Goal: Information Seeking & Learning: Learn about a topic

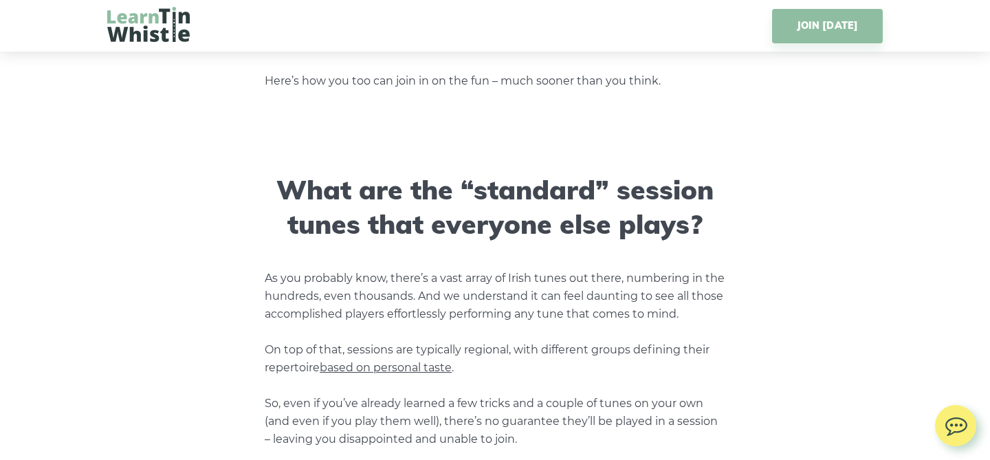
scroll to position [1025, 0]
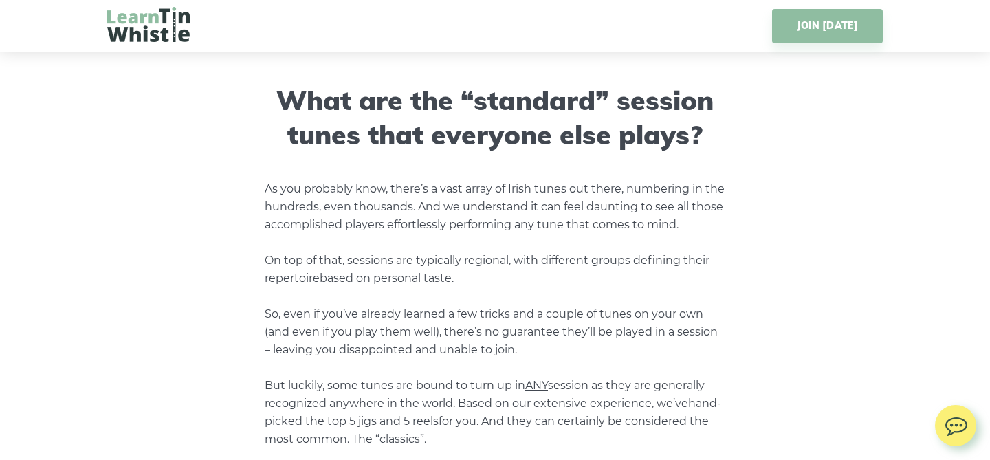
click at [386, 263] on p "As you probably know, there’s a vast array of Irish tunes out there, numbering …" at bounding box center [495, 367] width 460 height 375
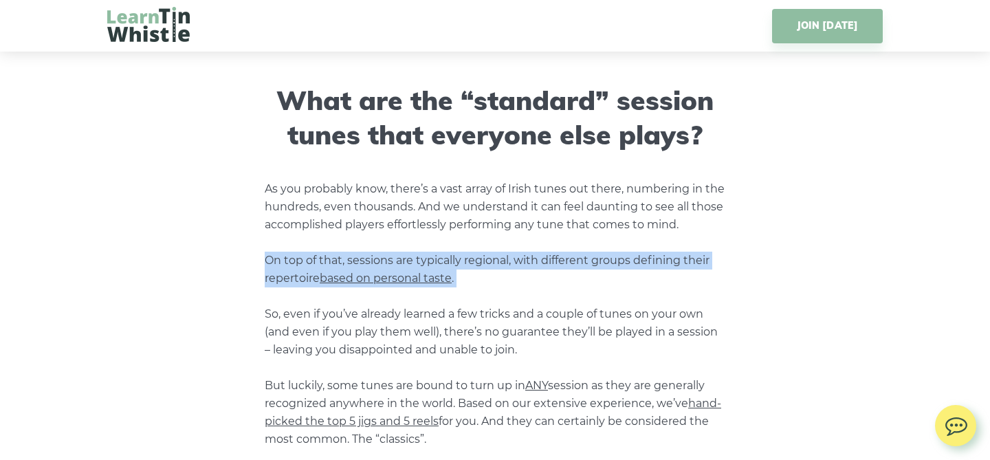
click at [386, 263] on p "As you probably know, there’s a vast array of Irish tunes out there, numbering …" at bounding box center [495, 367] width 460 height 375
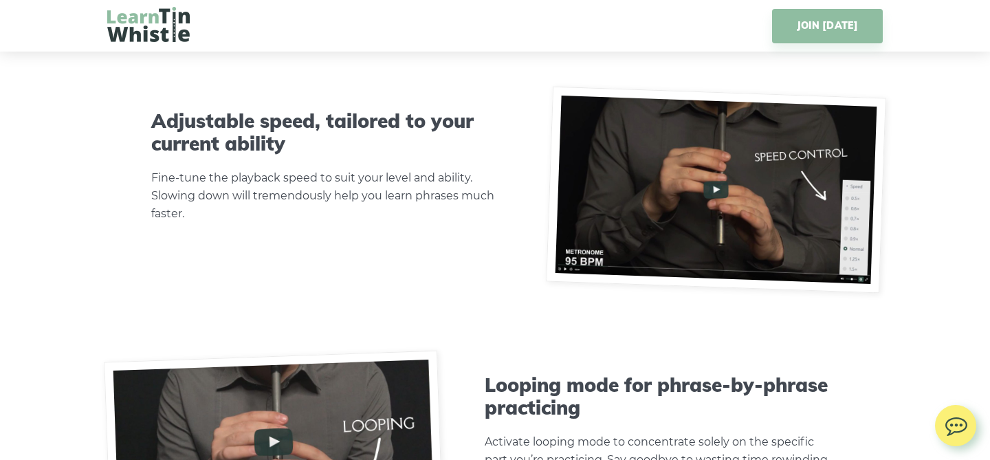
scroll to position [3681, 0]
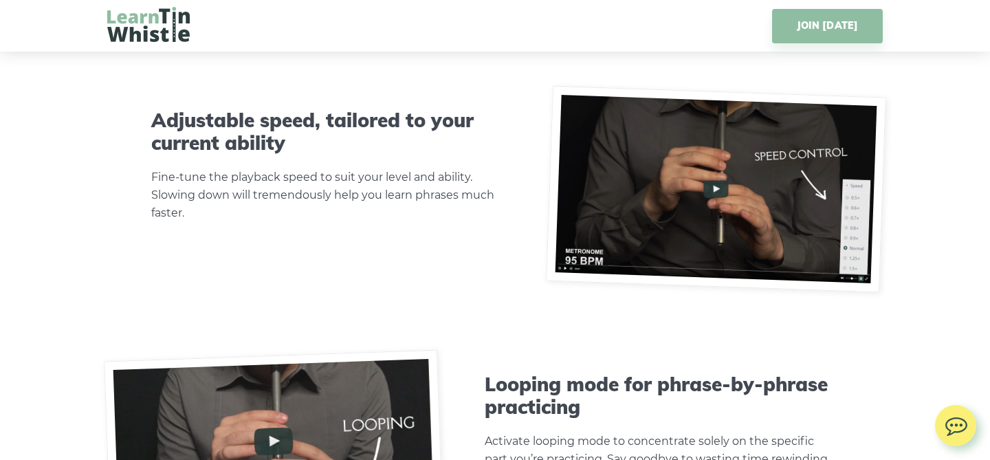
click at [715, 190] on img at bounding box center [716, 189] width 340 height 207
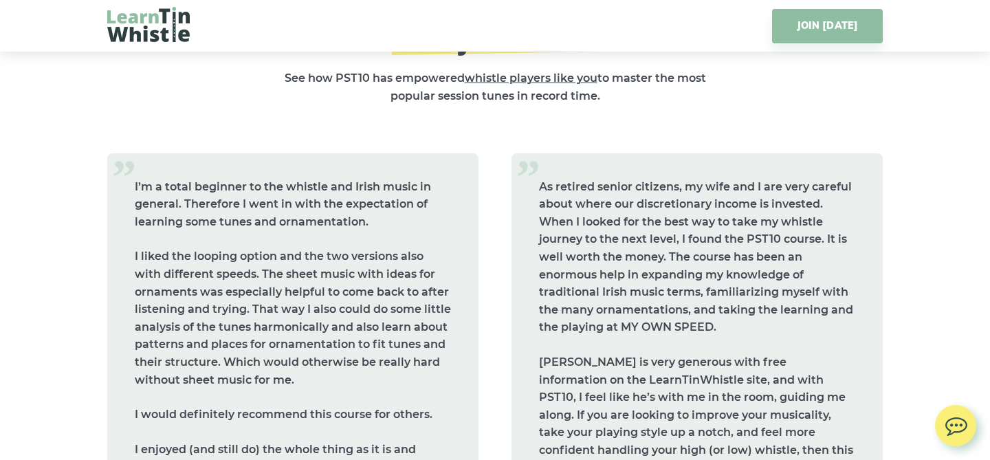
scroll to position [5588, 0]
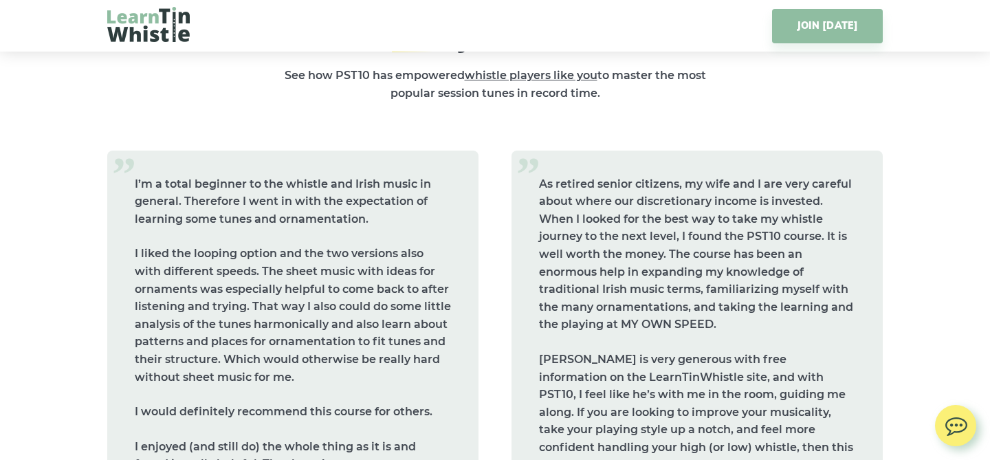
click at [626, 208] on p "As retired senior citizens, my wife and I are very careful about where our disc…" at bounding box center [697, 254] width 316 height 158
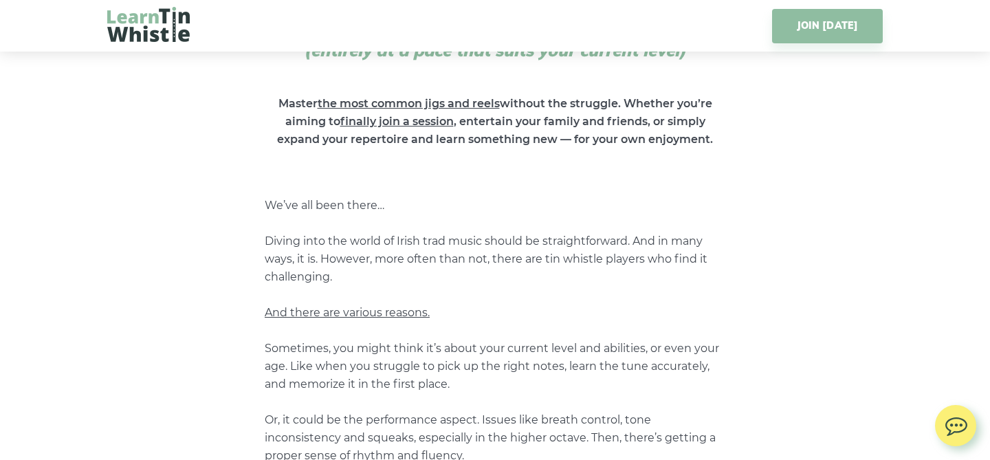
scroll to position [0, 0]
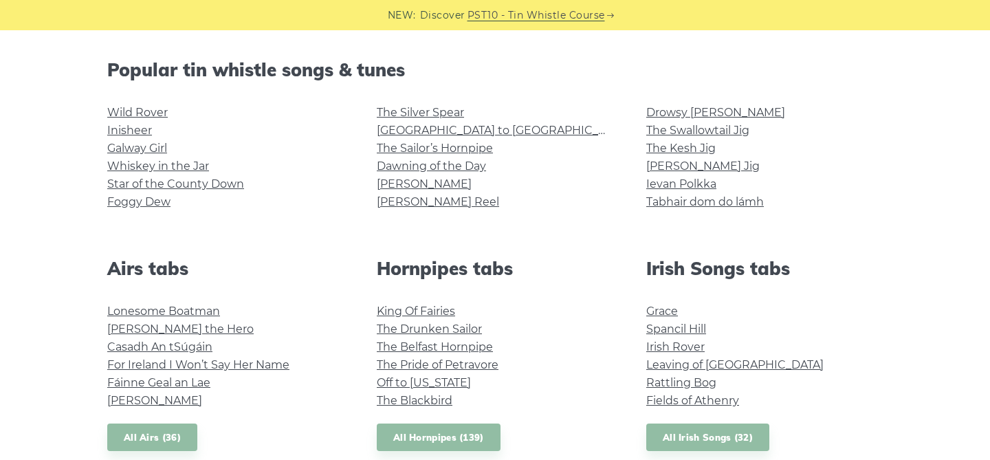
scroll to position [337, 0]
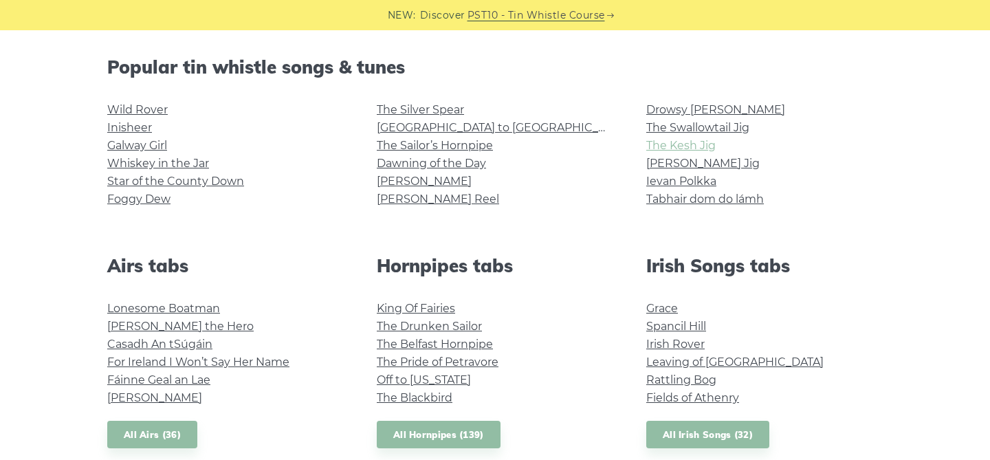
click at [708, 151] on link "The Kesh Jig" at bounding box center [680, 145] width 69 height 13
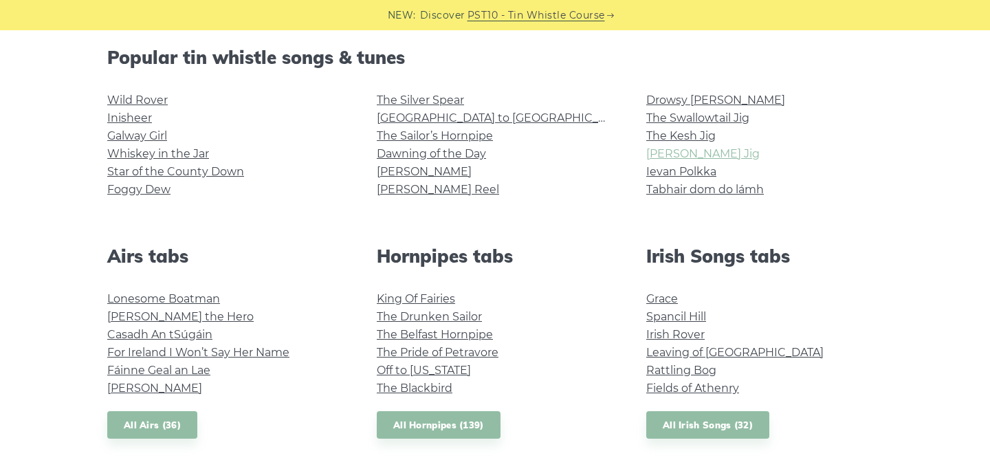
click at [702, 155] on link "[PERSON_NAME] Jig" at bounding box center [702, 153] width 113 height 13
click at [140, 120] on link "Inisheer" at bounding box center [129, 117] width 45 height 13
click at [704, 120] on link "The Swallowtail Jig" at bounding box center [697, 117] width 103 height 13
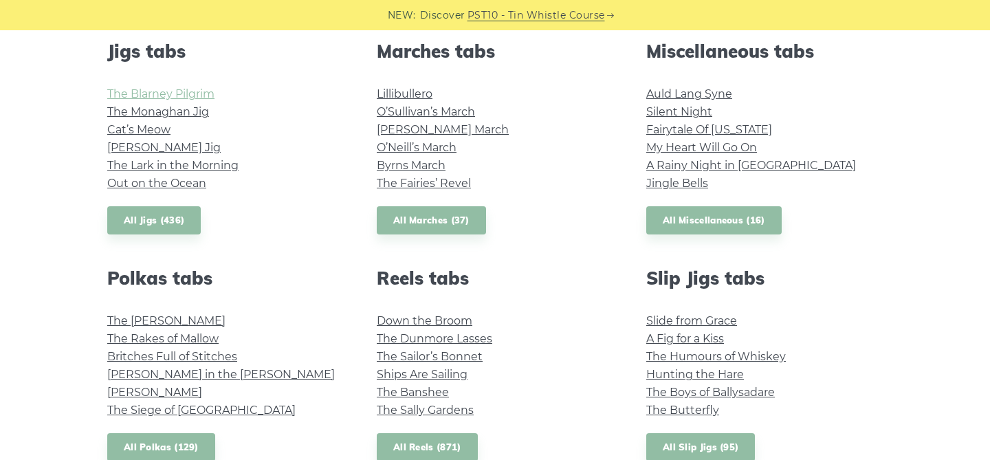
scroll to position [937, 0]
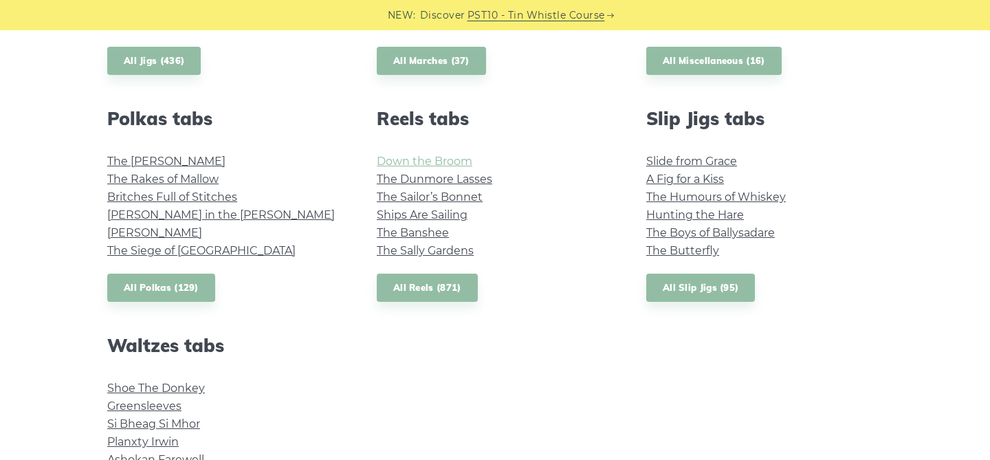
click at [440, 155] on link "Down the Broom" at bounding box center [425, 161] width 96 height 13
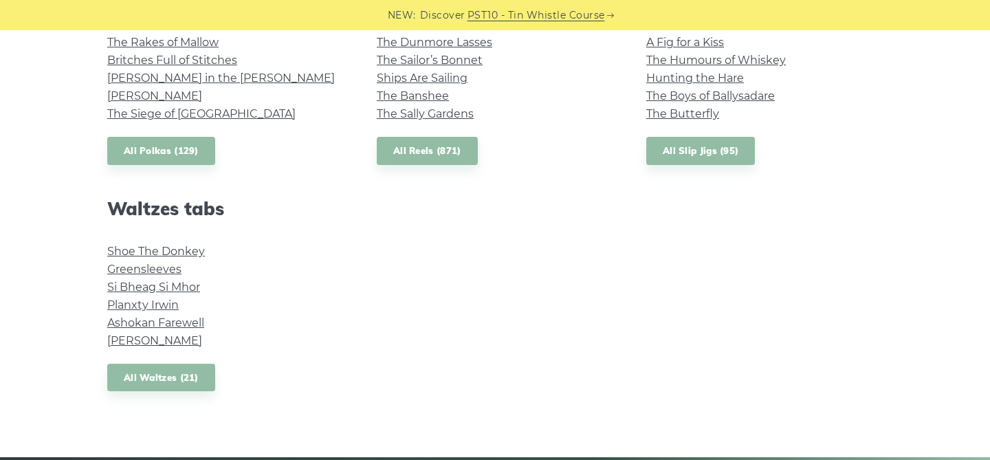
scroll to position [1075, 0]
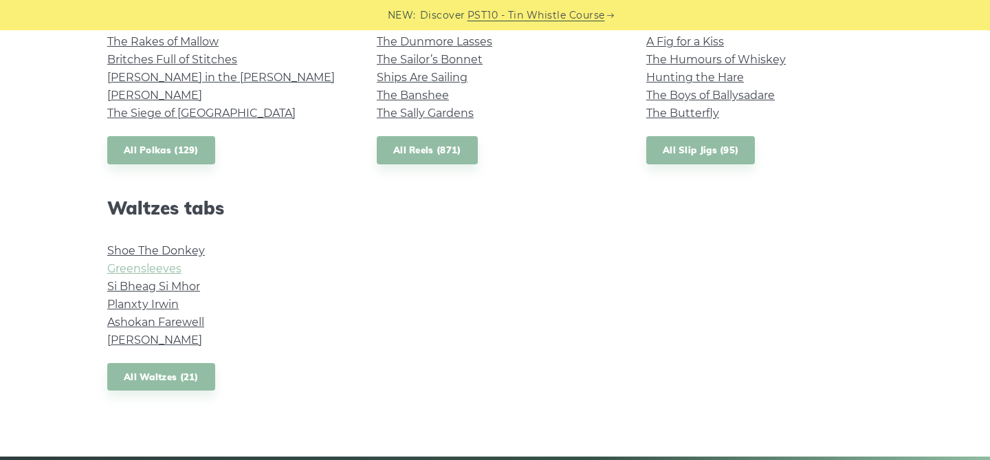
click at [164, 267] on link "Greensleeves" at bounding box center [144, 268] width 74 height 13
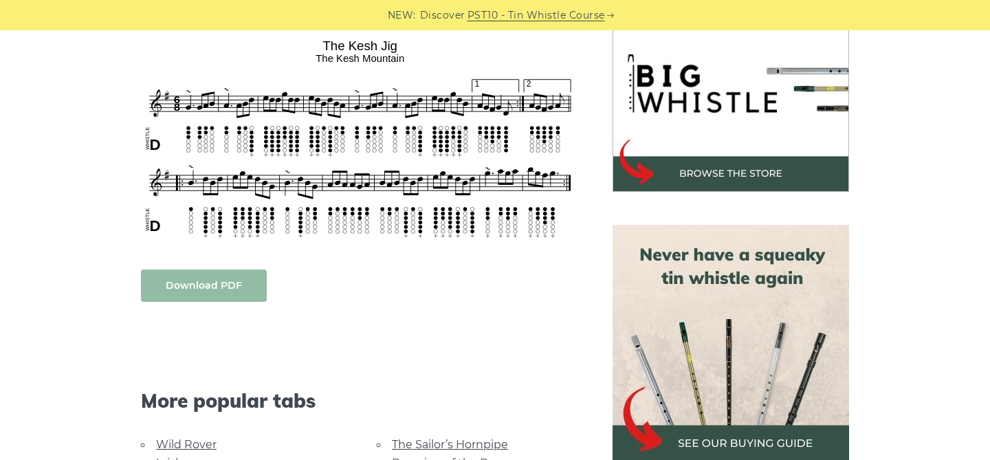
click at [232, 292] on link "Download PDF" at bounding box center [204, 285] width 126 height 32
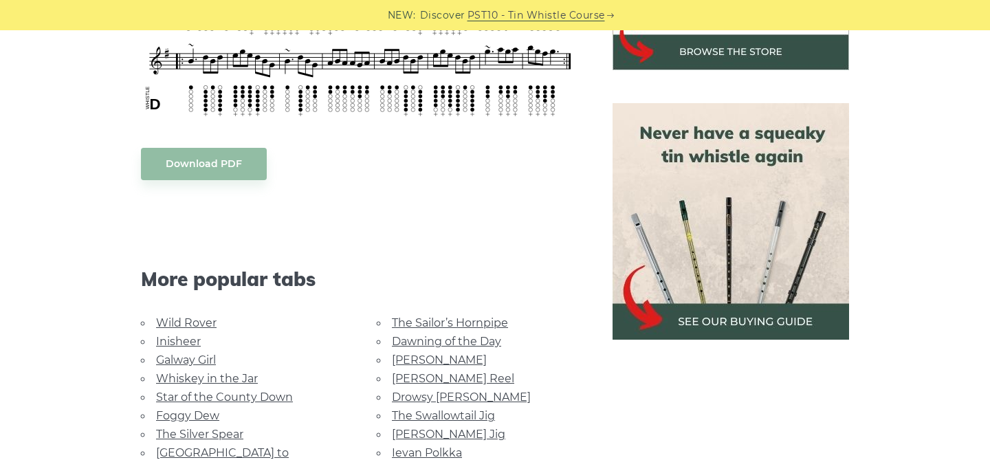
scroll to position [565, 0]
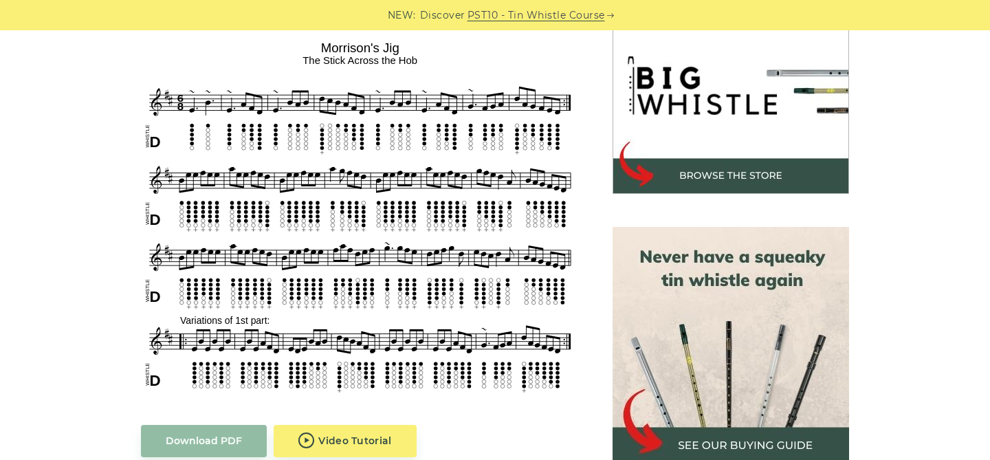
scroll to position [438, 0]
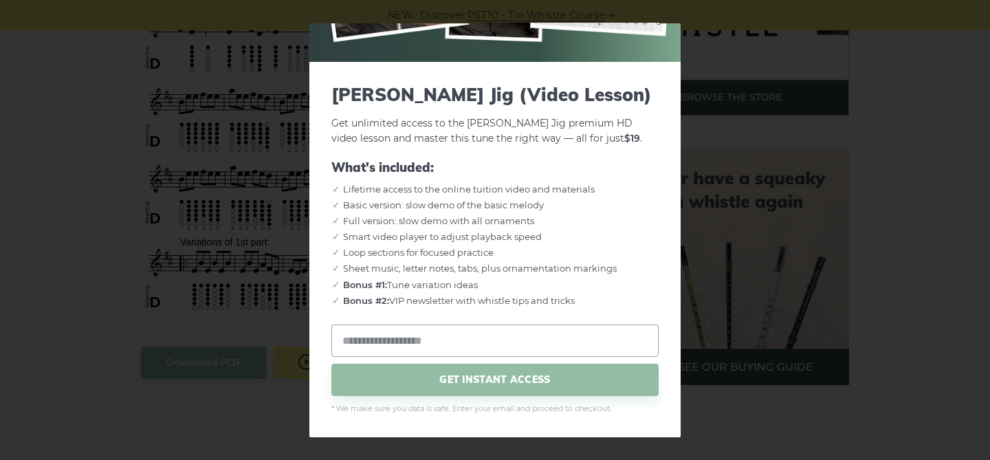
scroll to position [523, 0]
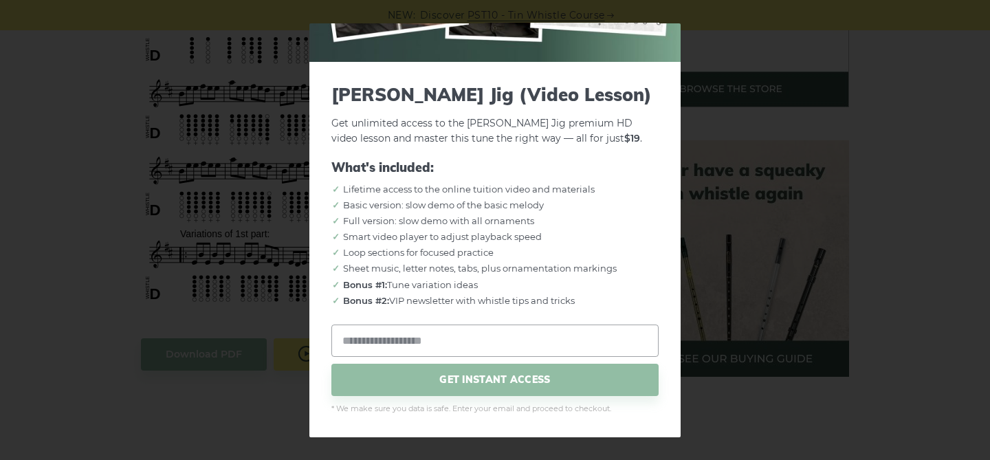
click at [832, 197] on div "× Morrison’s Jig (Video Lesson) Get unlimited access to the Morrison’s Jig prem…" at bounding box center [495, 230] width 990 height 460
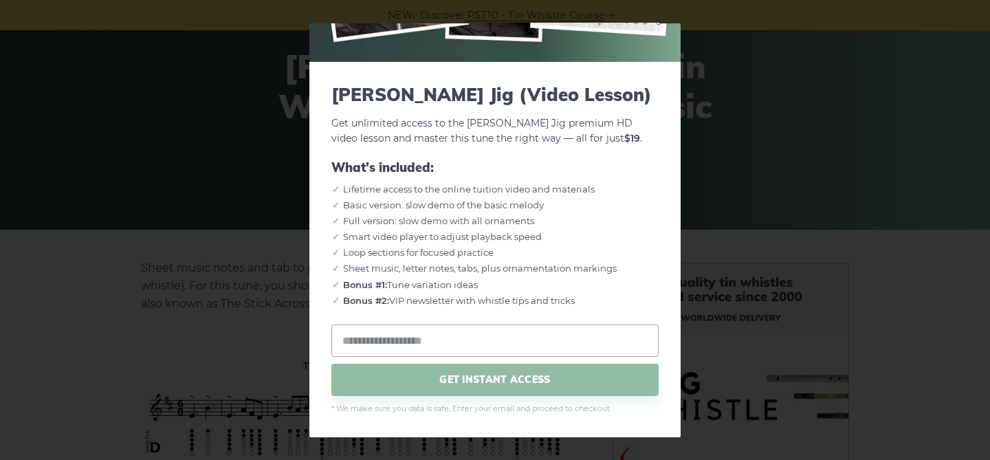
scroll to position [0, 0]
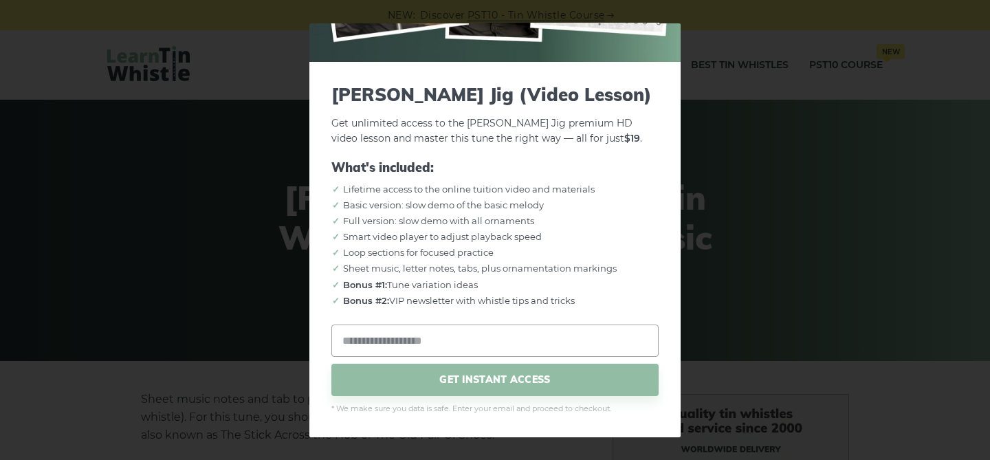
click at [216, 318] on div "× Morrison’s Jig (Video Lesson) Get unlimited access to the Morrison’s Jig prem…" at bounding box center [495, 230] width 990 height 460
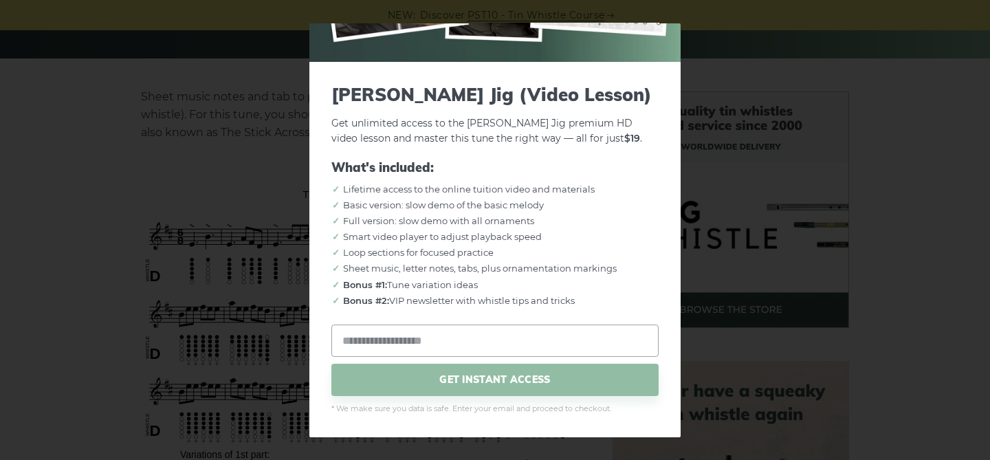
scroll to position [342, 0]
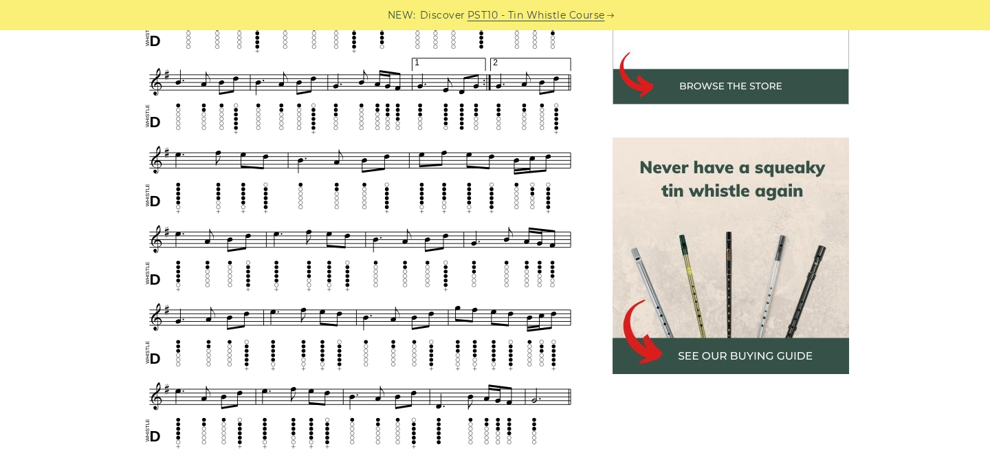
scroll to position [525, 0]
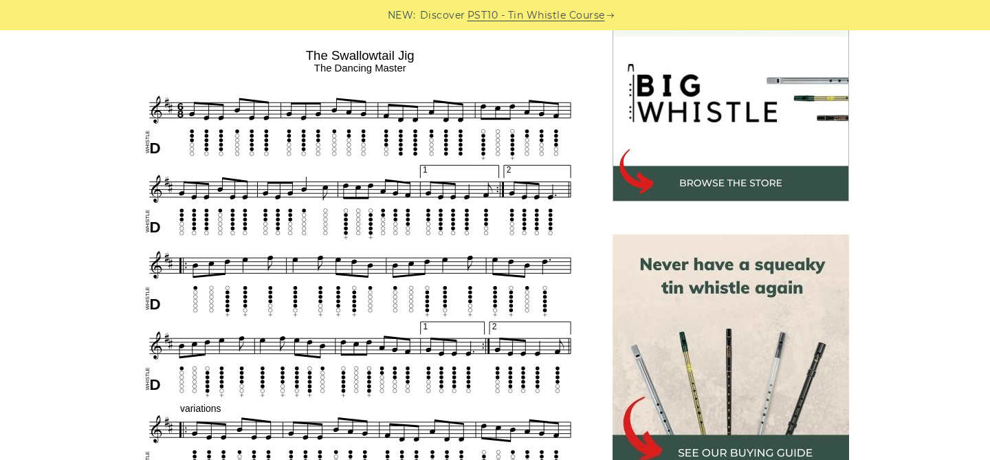
scroll to position [427, 0]
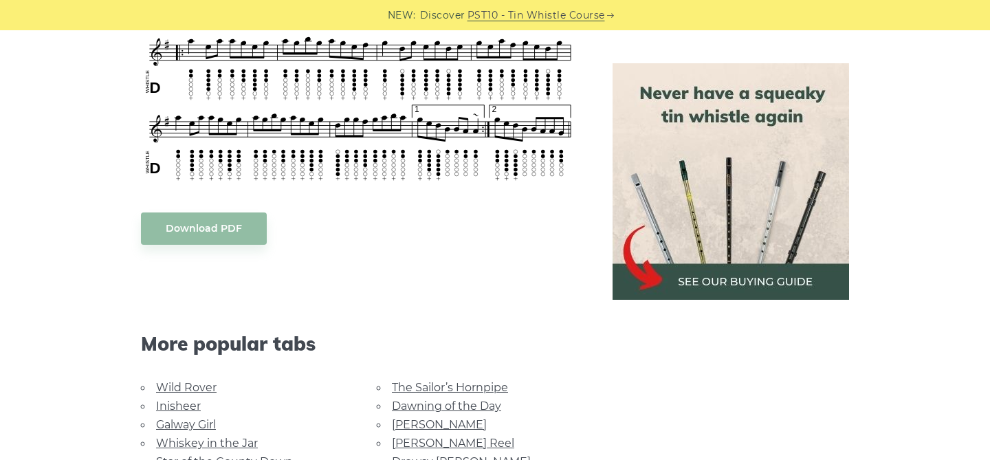
scroll to position [939, 0]
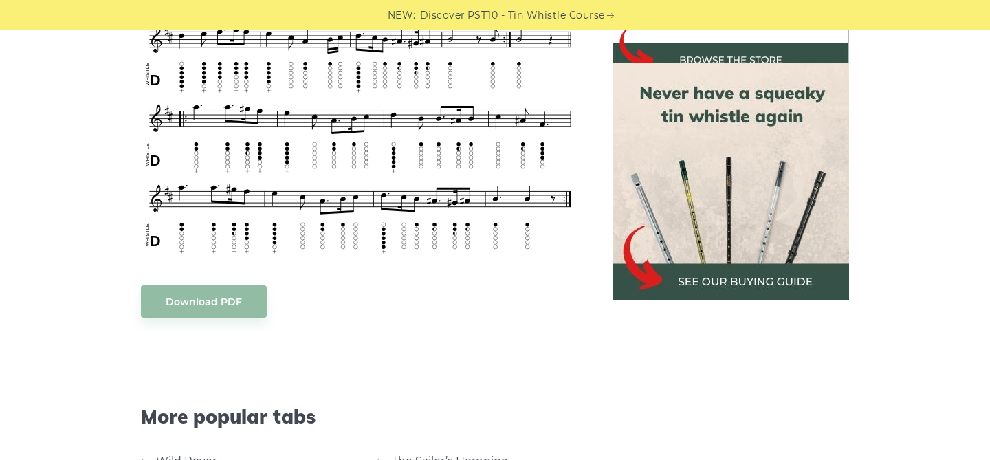
scroll to position [734, 0]
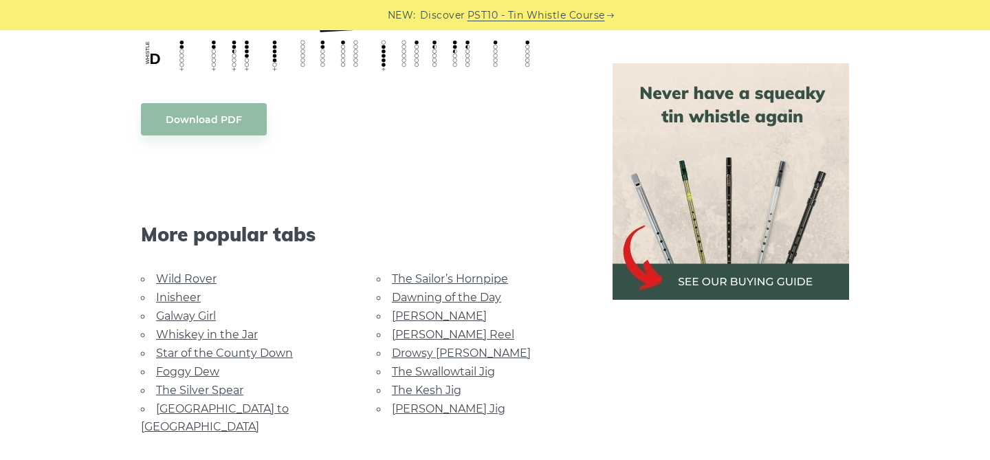
click at [200, 405] on link "[GEOGRAPHIC_DATA] to [GEOGRAPHIC_DATA]" at bounding box center [215, 417] width 148 height 31
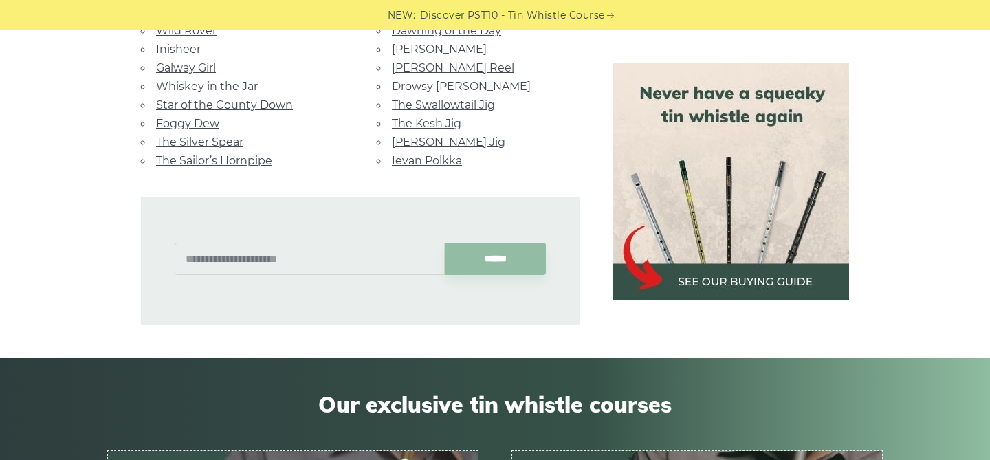
scroll to position [900, 0]
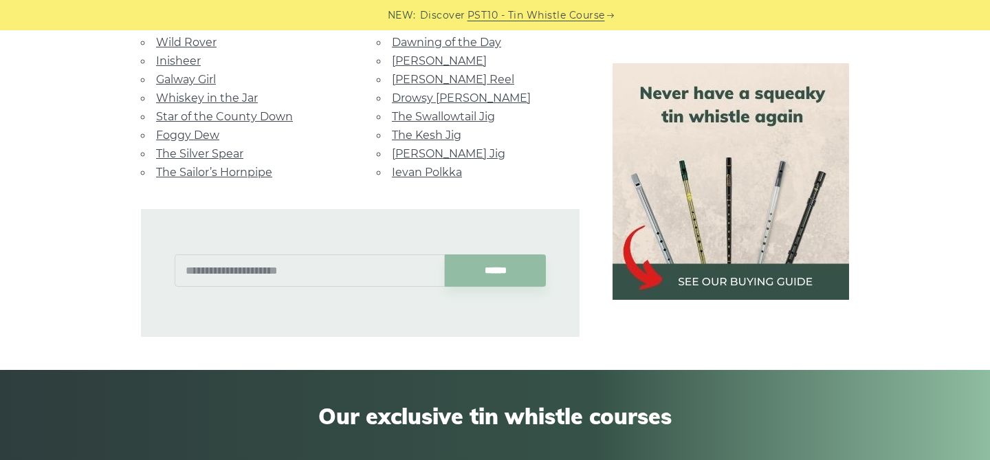
click at [412, 91] on link "Drowsy [PERSON_NAME]" at bounding box center [461, 97] width 139 height 13
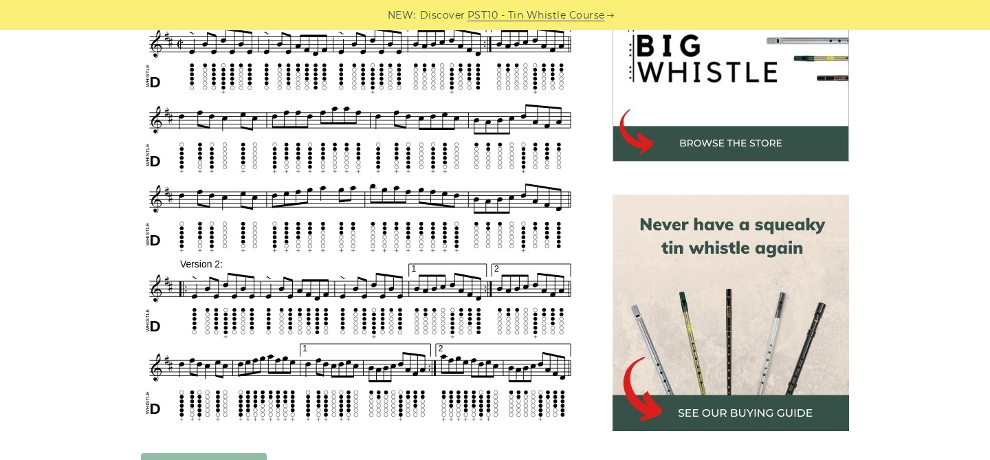
scroll to position [410, 0]
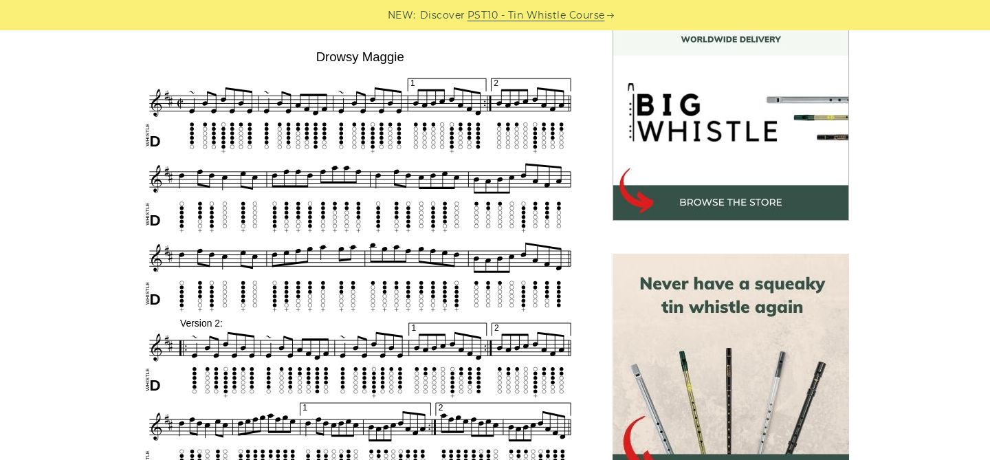
click at [548, 15] on link "PST10 - Tin Whistle Course" at bounding box center [535, 16] width 137 height 16
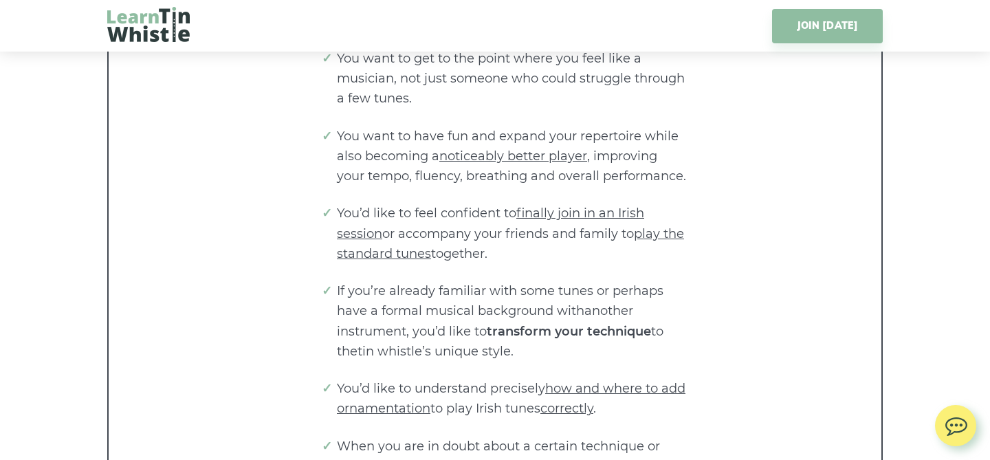
scroll to position [2702, 0]
